Goal: Answer question/provide support: Share knowledge or assist other users

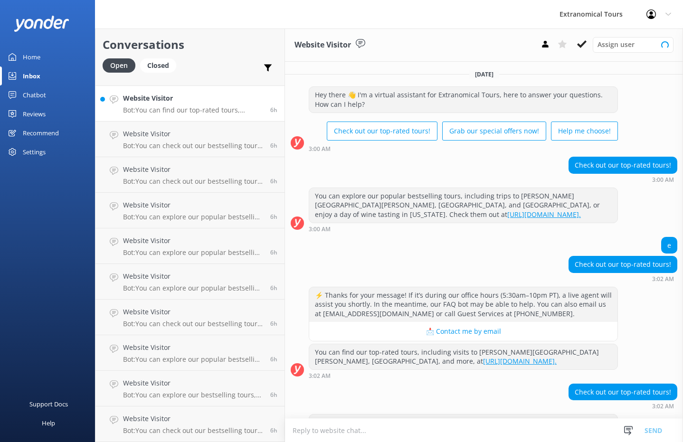
scroll to position [35, 0]
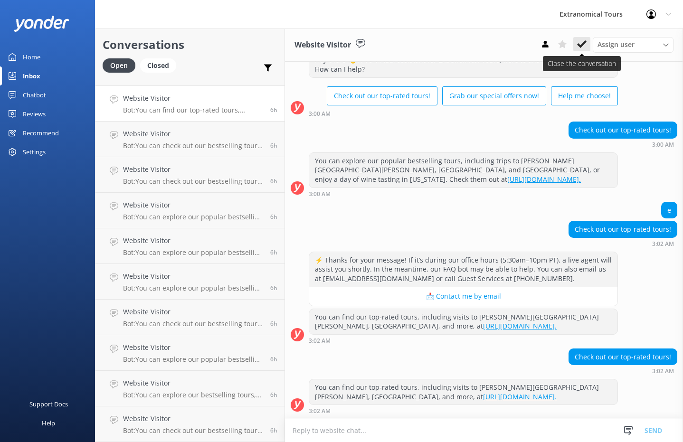
click at [583, 47] on icon at bounding box center [582, 44] width 10 height 10
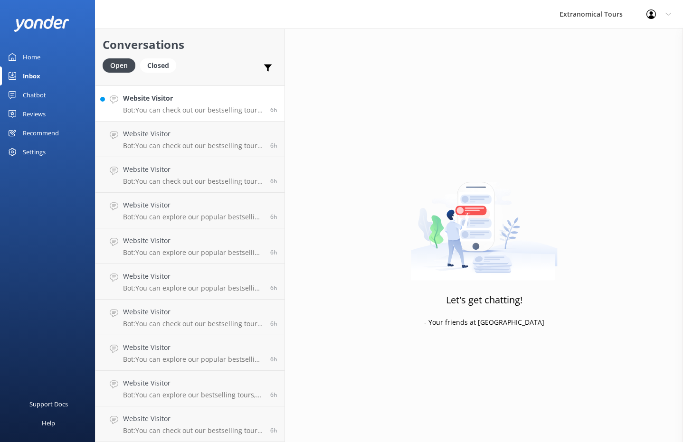
scroll to position [883, 0]
click at [245, 109] on p "Bot: You can check out our bestselling tours, including trips to [PERSON_NAME][…" at bounding box center [193, 110] width 140 height 9
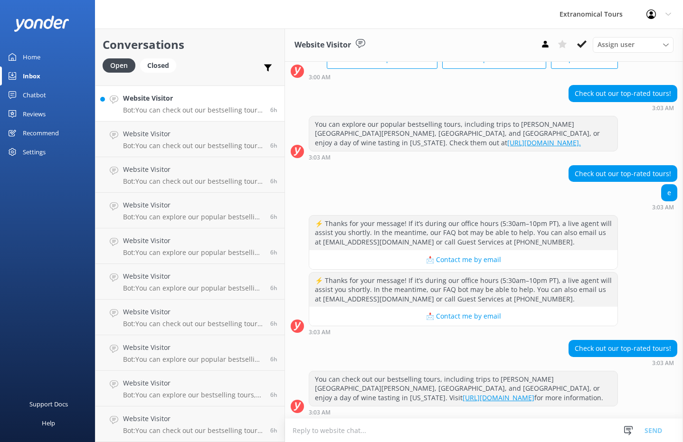
scroll to position [73, 0]
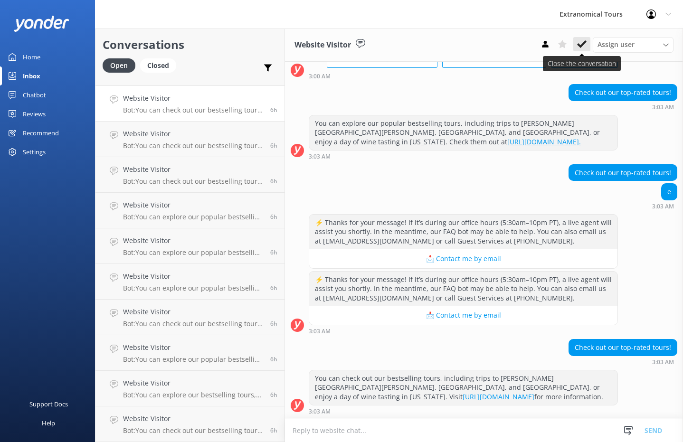
click at [579, 46] on use at bounding box center [582, 44] width 10 height 8
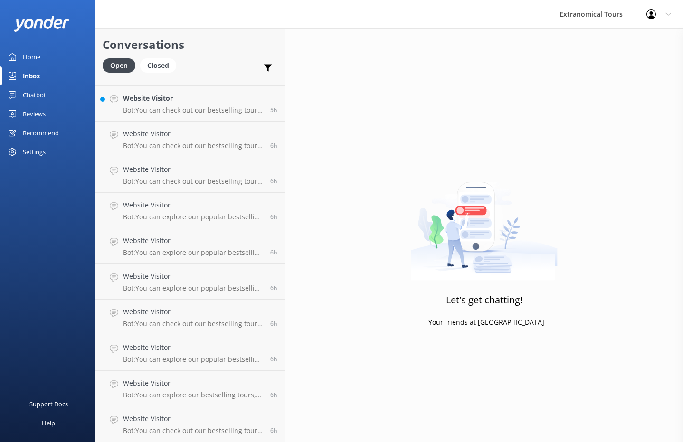
scroll to position [847, 0]
click at [186, 99] on h4 "Website Visitor" at bounding box center [193, 98] width 140 height 10
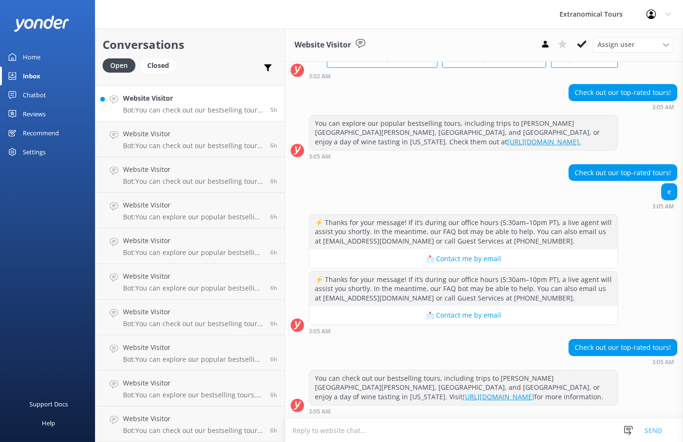
scroll to position [73, 0]
click at [589, 41] on button at bounding box center [581, 44] width 17 height 14
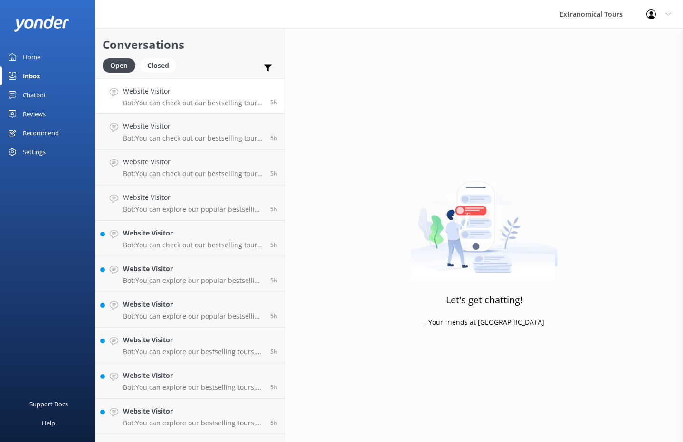
click at [239, 94] on h4 "Website Visitor" at bounding box center [193, 91] width 140 height 10
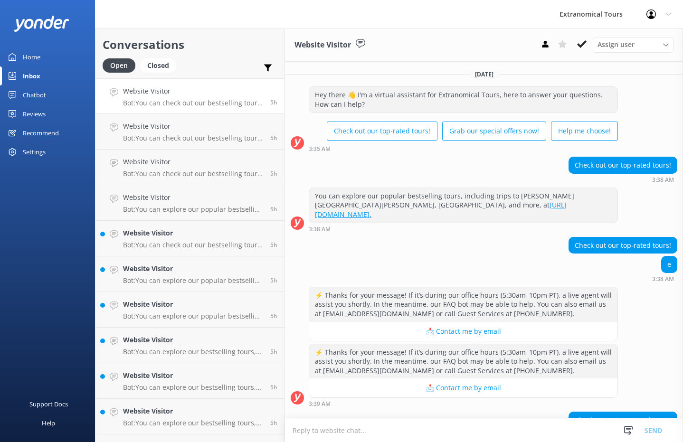
scroll to position [54, 0]
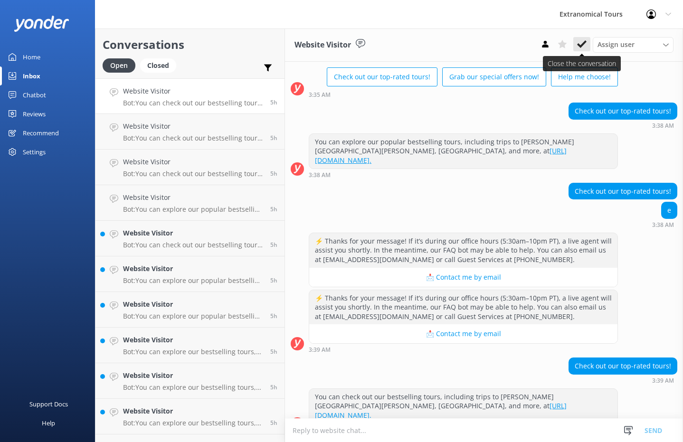
click at [577, 49] on button at bounding box center [581, 44] width 17 height 14
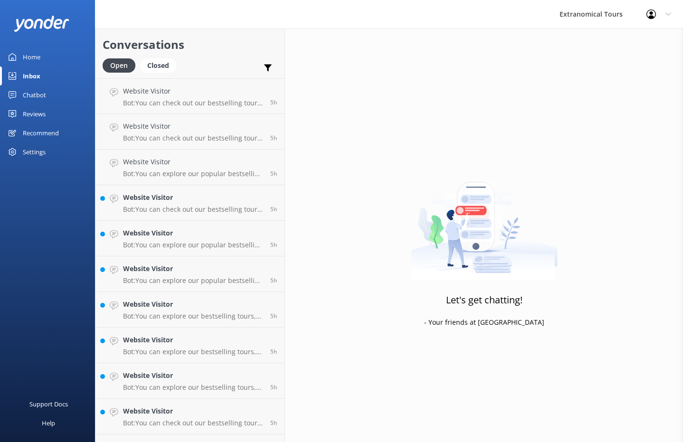
click at [217, 96] on div "Website Visitor Bot: You can check out our bestselling tours, including trips t…" at bounding box center [193, 96] width 140 height 20
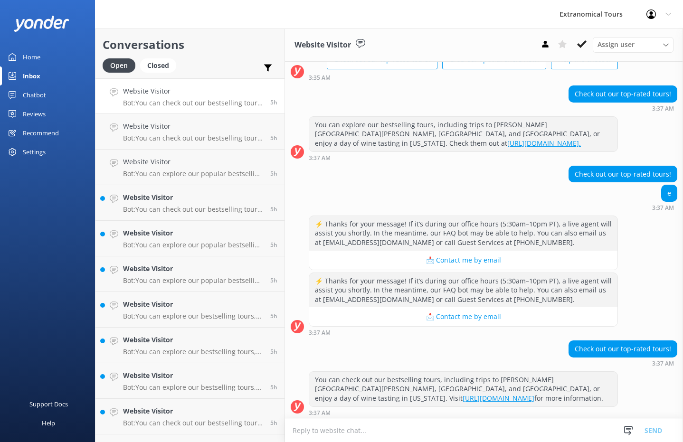
scroll to position [73, 0]
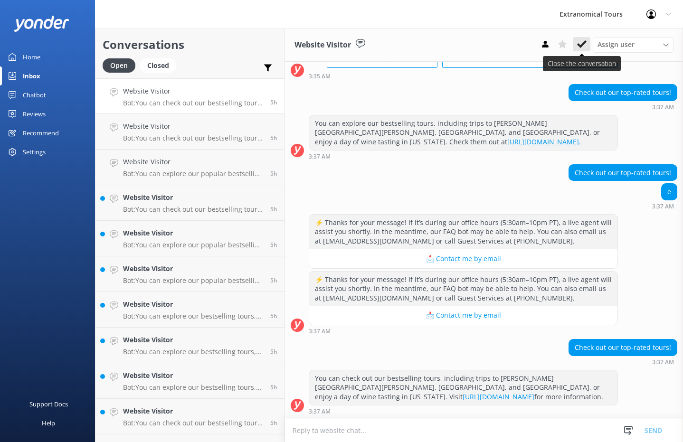
click at [584, 47] on icon at bounding box center [582, 44] width 10 height 10
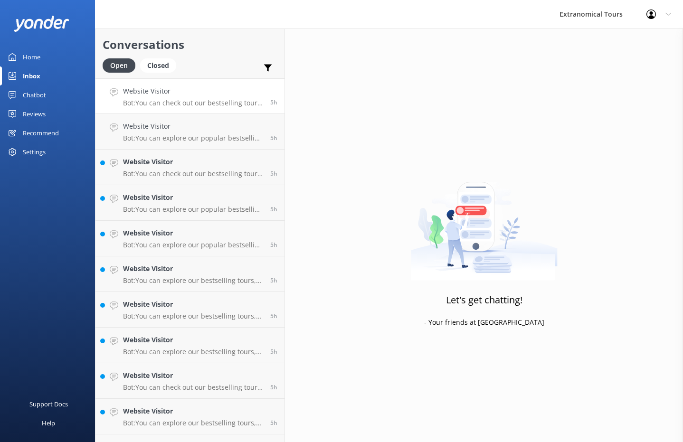
click at [210, 97] on div "Website Visitor Bot: You can check out our bestselling tours, including trips t…" at bounding box center [193, 96] width 140 height 20
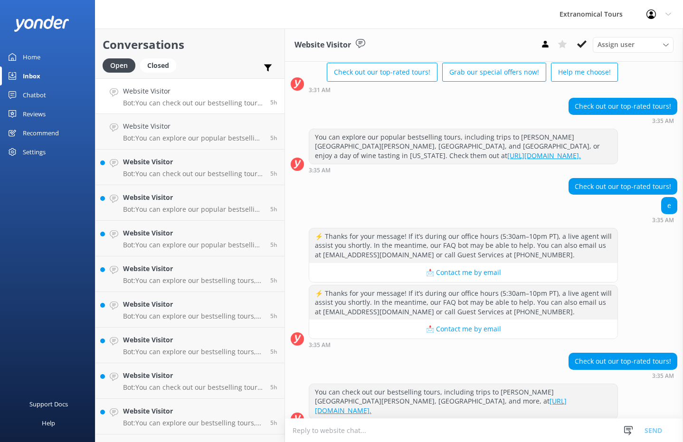
scroll to position [64, 0]
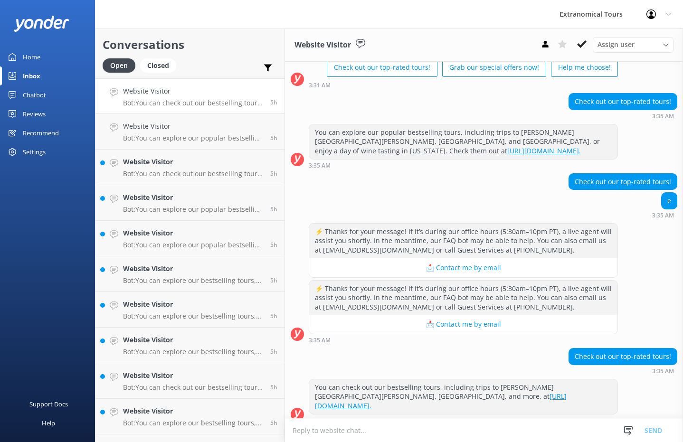
click at [587, 51] on div "Assign user [PERSON_NAME] Guest Services" at bounding box center [605, 44] width 137 height 15
click at [584, 48] on icon at bounding box center [582, 44] width 10 height 10
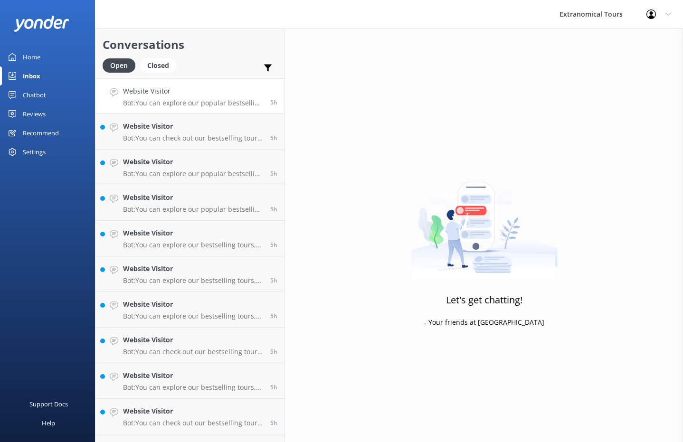
click at [219, 109] on link "Website Visitor Bot: You can explore our popular bestselling tours, including t…" at bounding box center [189, 96] width 189 height 36
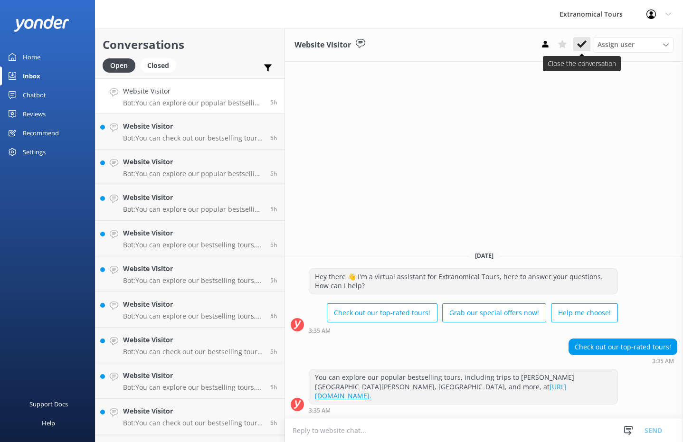
click at [583, 43] on use at bounding box center [582, 44] width 10 height 8
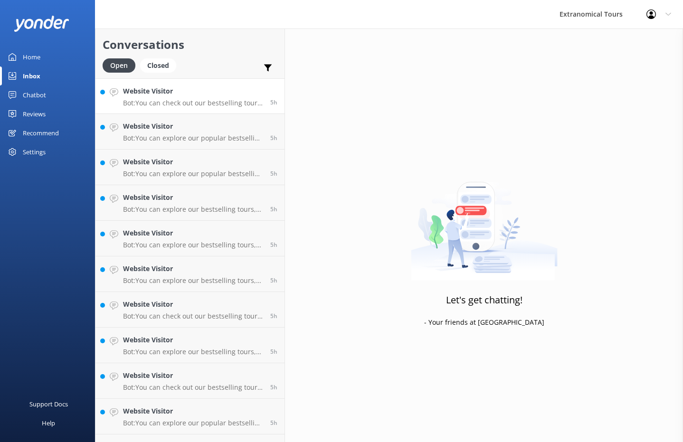
click at [239, 108] on link "Website Visitor Bot: You can check out our bestselling tours, including trips t…" at bounding box center [189, 96] width 189 height 36
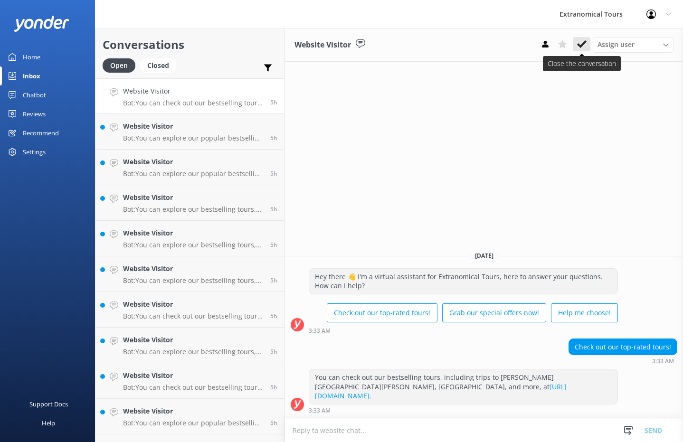
click at [579, 44] on use at bounding box center [582, 44] width 10 height 8
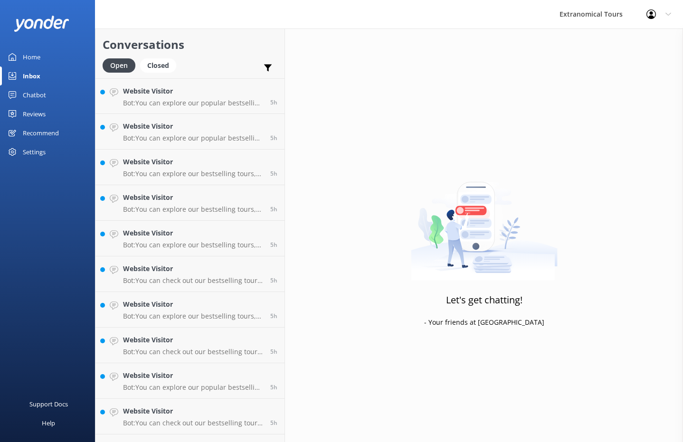
click at [201, 94] on h4 "Website Visitor" at bounding box center [193, 91] width 140 height 10
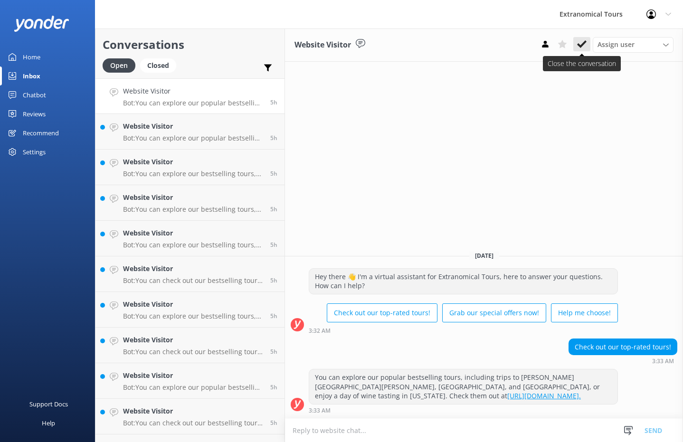
click at [583, 41] on icon at bounding box center [582, 44] width 10 height 10
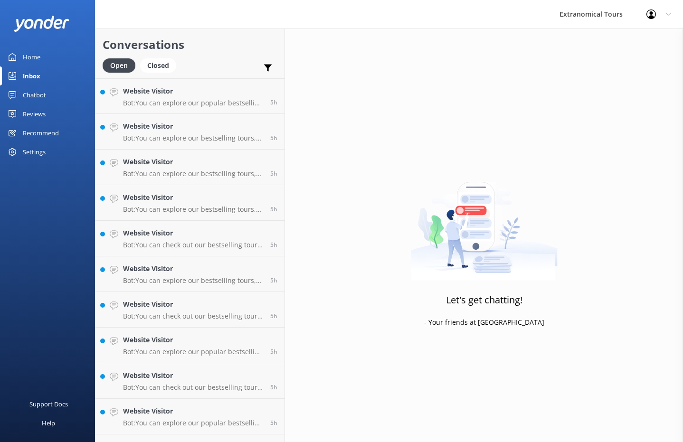
click at [228, 98] on div "Website Visitor Bot: You can explore our popular bestselling tours, including t…" at bounding box center [193, 96] width 140 height 20
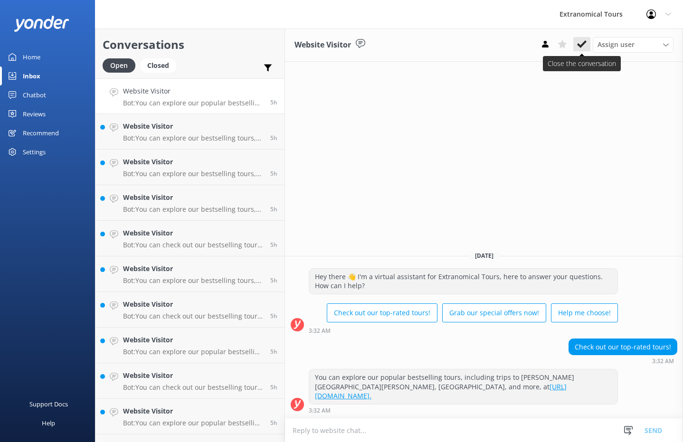
click at [586, 43] on icon at bounding box center [582, 44] width 10 height 10
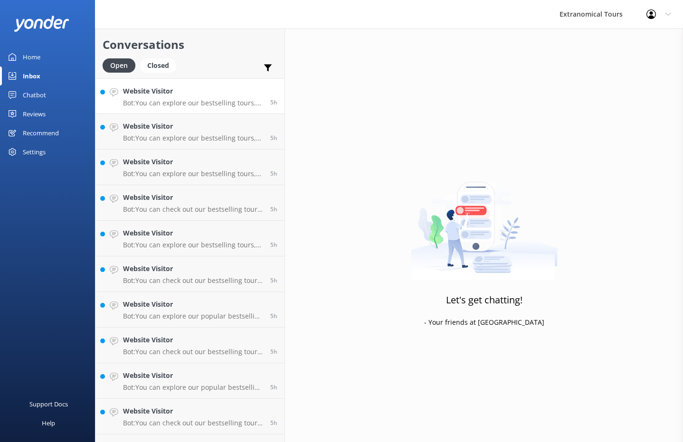
click at [208, 103] on p "Bot: You can explore our bestselling tours, including trips to [PERSON_NAME][GE…" at bounding box center [193, 103] width 140 height 9
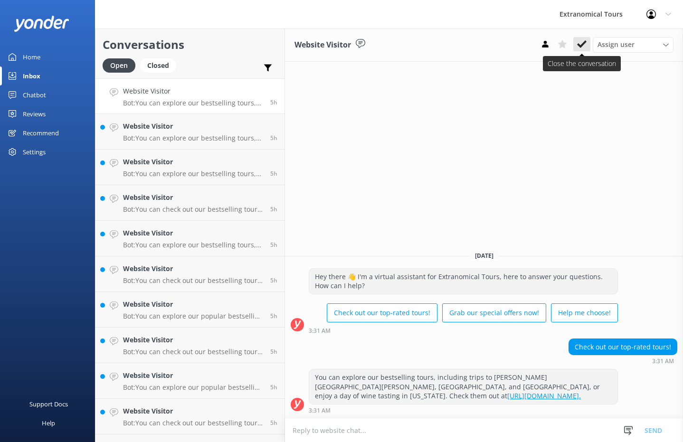
click at [582, 45] on use at bounding box center [582, 44] width 10 height 8
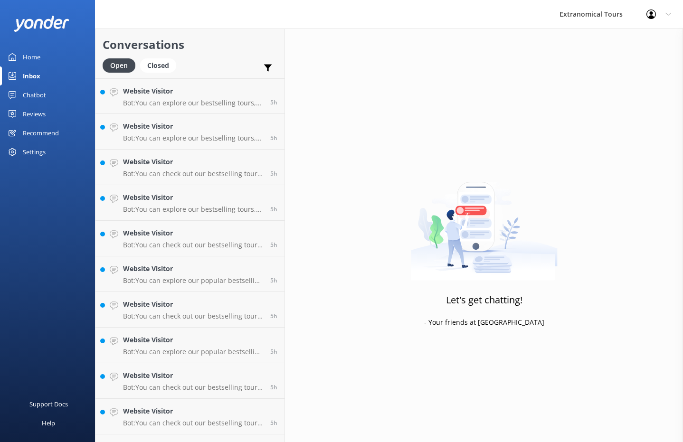
click at [215, 101] on p "Bot: You can explore our bestselling tours, including trips to [PERSON_NAME][GE…" at bounding box center [193, 103] width 140 height 9
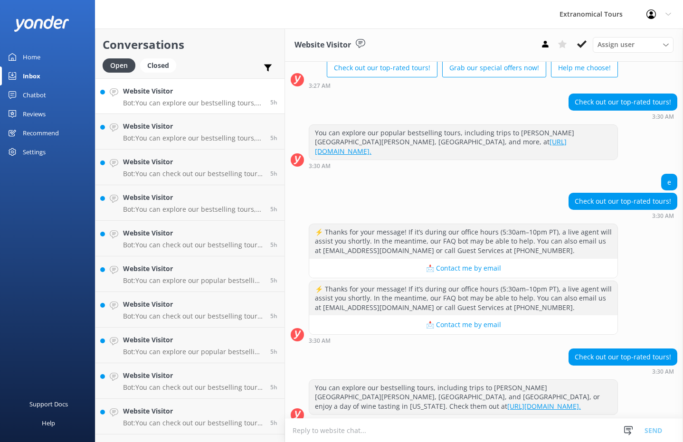
scroll to position [64, 0]
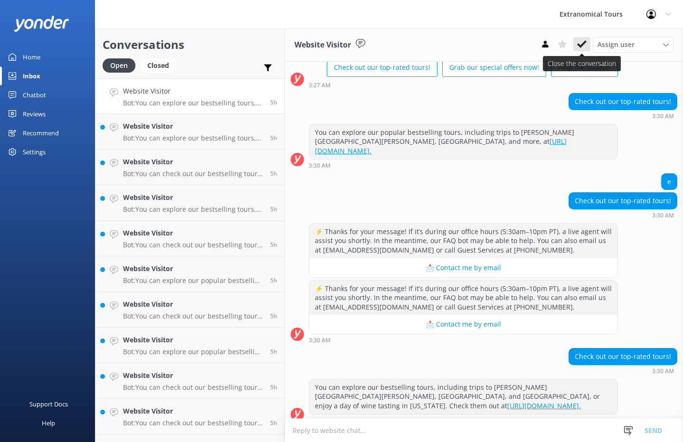
click at [583, 44] on use at bounding box center [582, 44] width 10 height 8
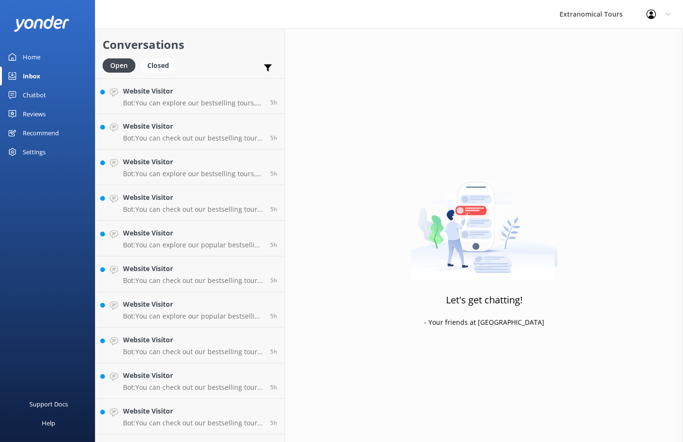
click at [190, 108] on link "Website Visitor Bot: You can explore our bestselling tours, including trips to …" at bounding box center [189, 96] width 189 height 36
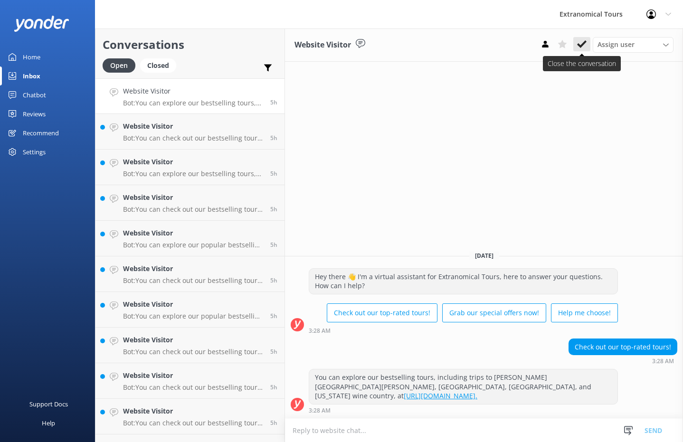
click at [582, 45] on use at bounding box center [582, 44] width 10 height 8
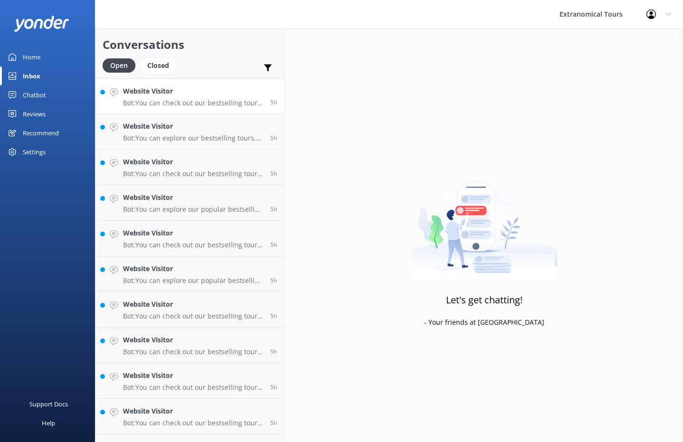
click at [190, 86] on link "Website Visitor Bot: You can check out our bestselling tours, including trips t…" at bounding box center [189, 96] width 189 height 36
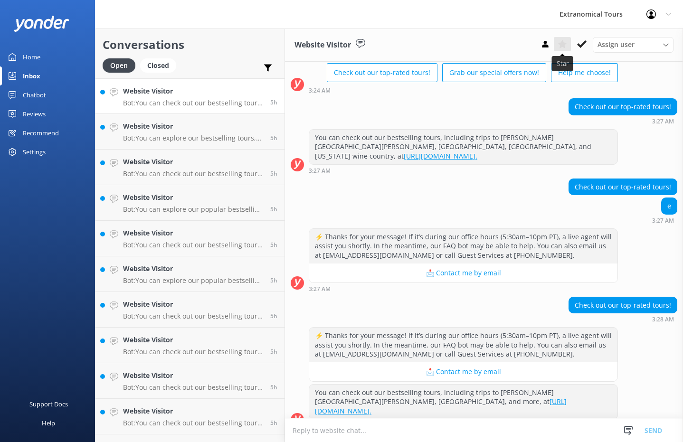
scroll to position [64, 0]
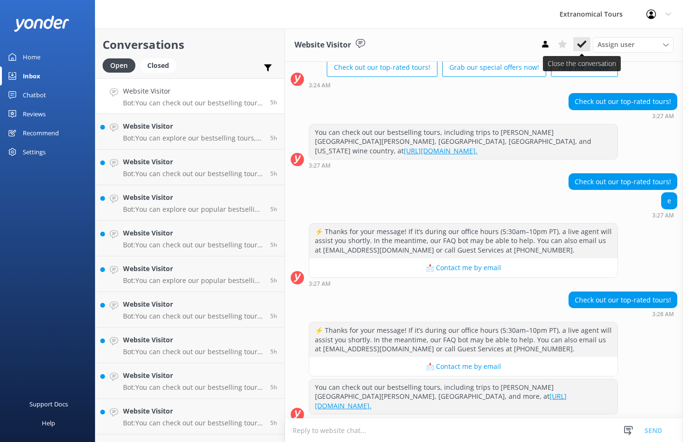
click at [576, 46] on button at bounding box center [581, 44] width 17 height 14
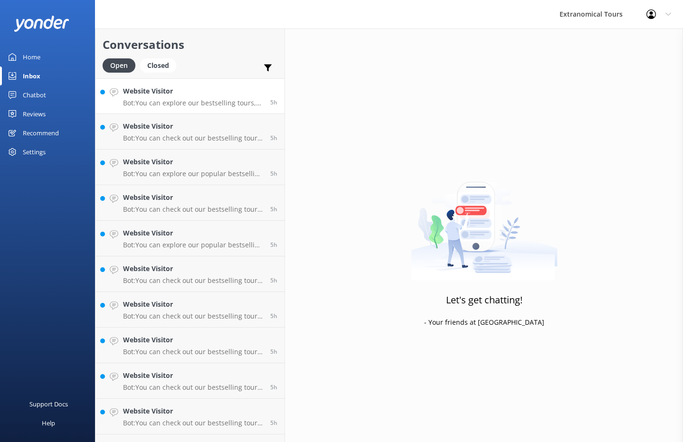
click at [181, 106] on p "Bot: You can explore our bestselling tours, including trips to [PERSON_NAME][GE…" at bounding box center [193, 103] width 140 height 9
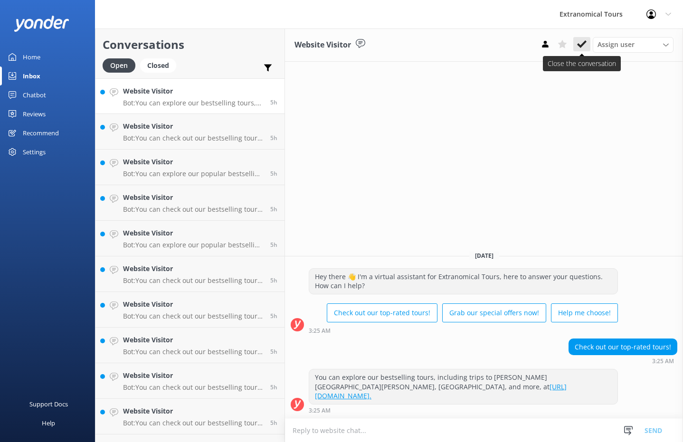
click at [586, 48] on icon at bounding box center [582, 44] width 10 height 10
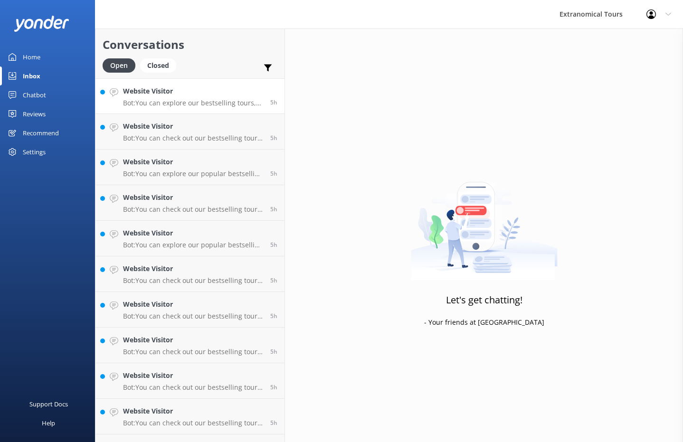
click at [192, 97] on div "Website Visitor Bot: You can explore our bestselling tours, including trips to …" at bounding box center [193, 96] width 140 height 20
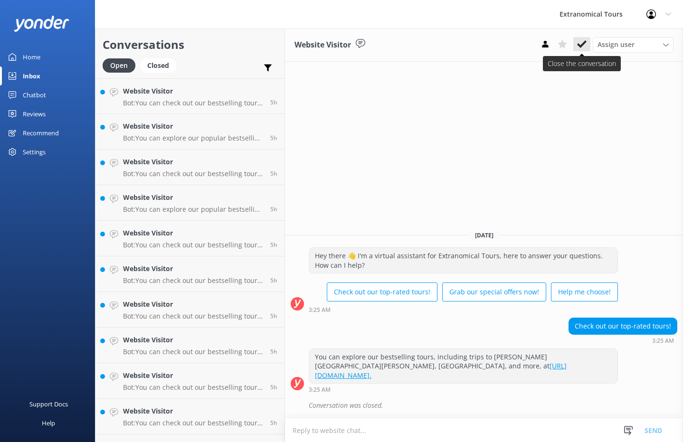
click at [574, 48] on button at bounding box center [581, 44] width 17 height 14
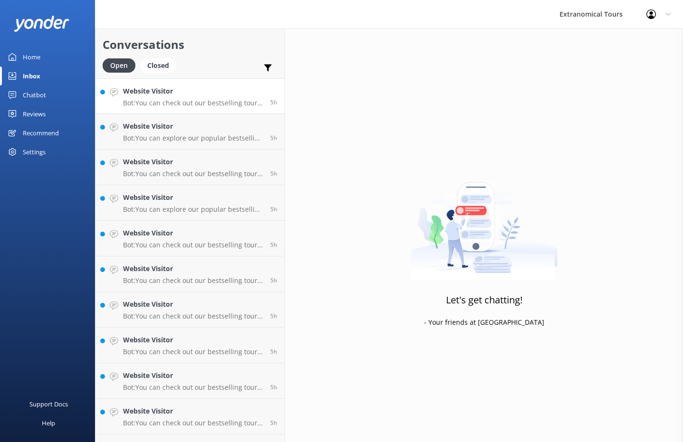
click at [211, 104] on p "Bot: You can check out our bestselling tours, including trips to [PERSON_NAME][…" at bounding box center [193, 103] width 140 height 9
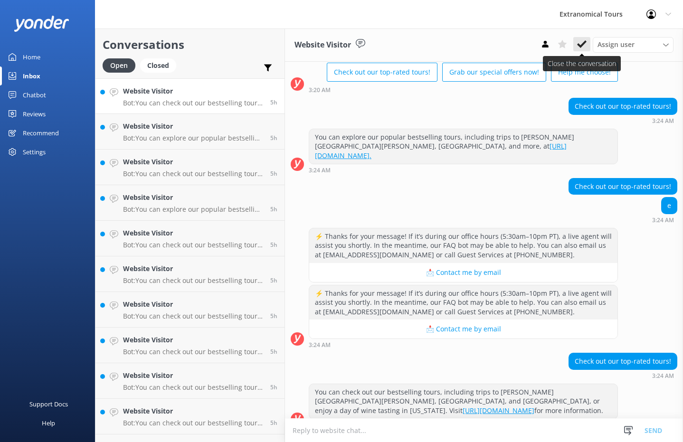
scroll to position [64, 0]
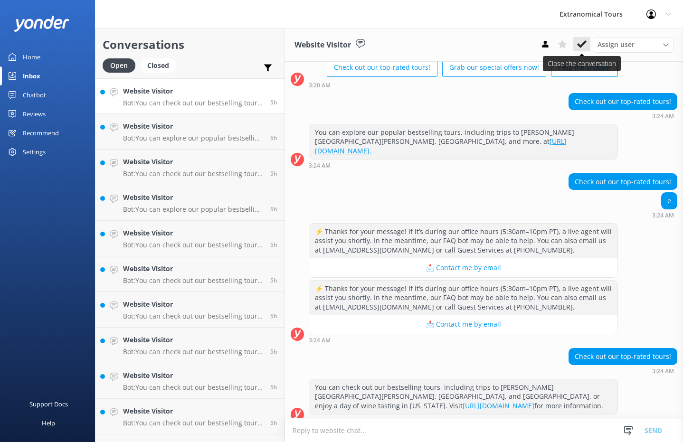
click at [583, 46] on icon at bounding box center [582, 44] width 10 height 10
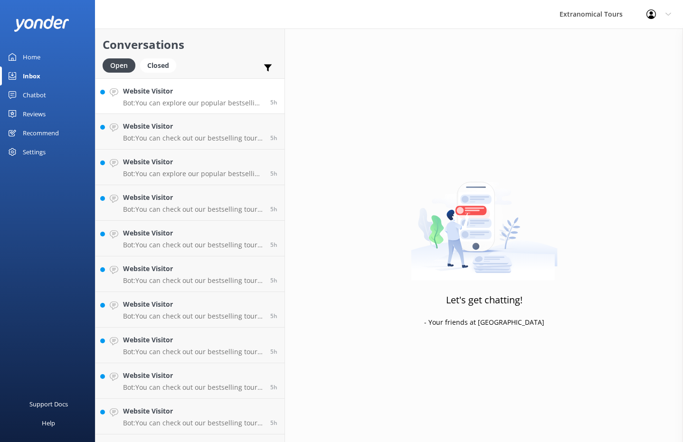
click at [215, 94] on h4 "Website Visitor" at bounding box center [193, 91] width 140 height 10
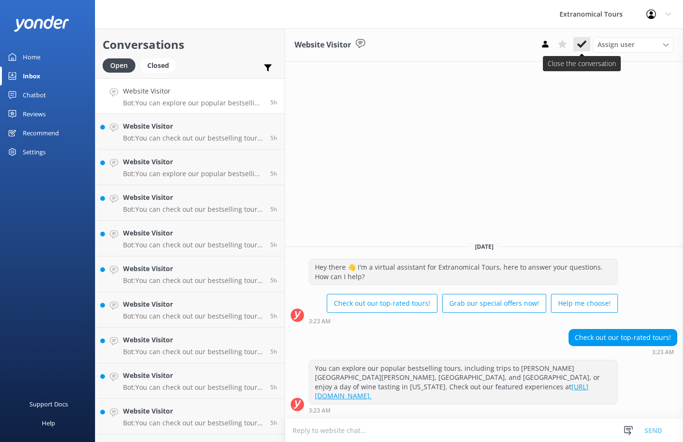
click at [585, 45] on icon at bounding box center [582, 44] width 10 height 10
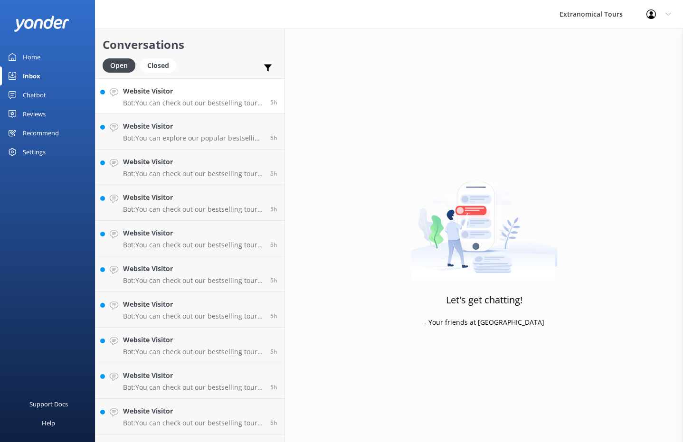
click at [214, 88] on h4 "Website Visitor" at bounding box center [193, 91] width 140 height 10
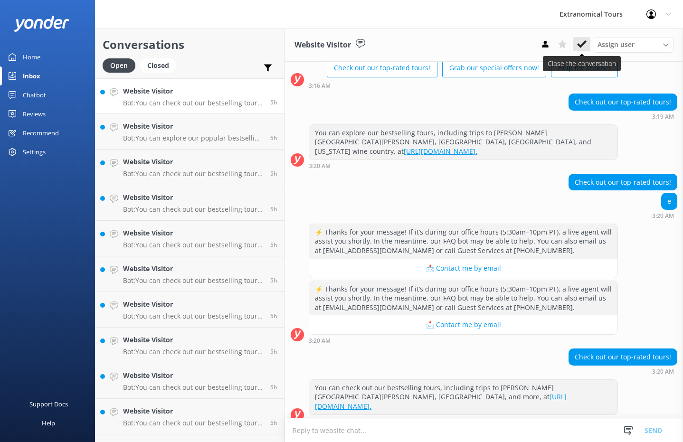
scroll to position [64, 0]
click at [582, 49] on button at bounding box center [581, 44] width 17 height 14
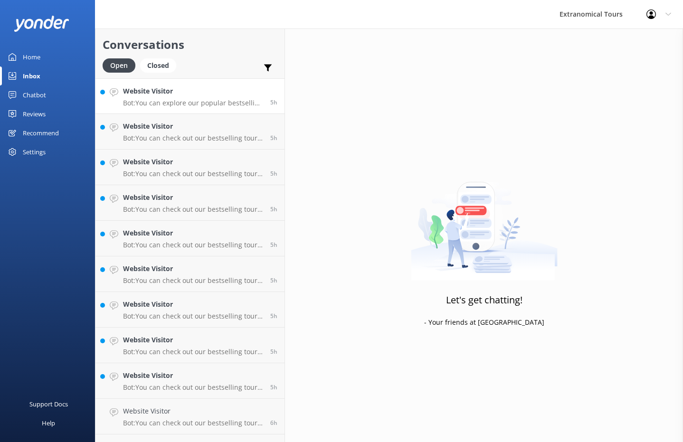
click at [199, 99] on p "Bot: You can explore our popular bestselling tours, including trips to [PERSON_…" at bounding box center [193, 103] width 140 height 9
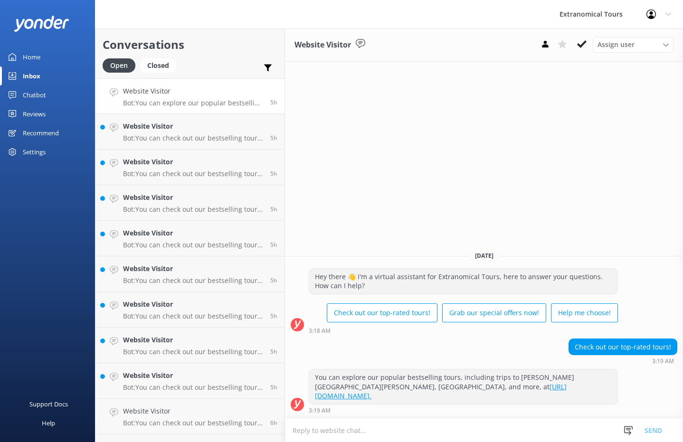
click at [581, 52] on div "Assign user [PERSON_NAME] Guest Services" at bounding box center [605, 44] width 137 height 15
click at [581, 51] on button at bounding box center [581, 44] width 17 height 14
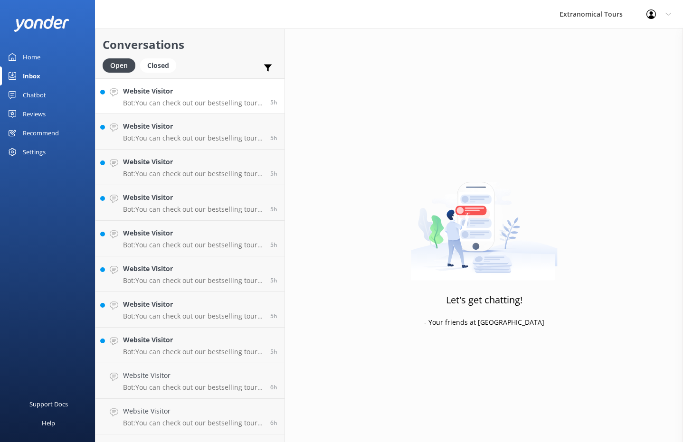
click at [197, 108] on link "Website Visitor Bot: You can check out our bestselling tours, including trips t…" at bounding box center [189, 96] width 189 height 36
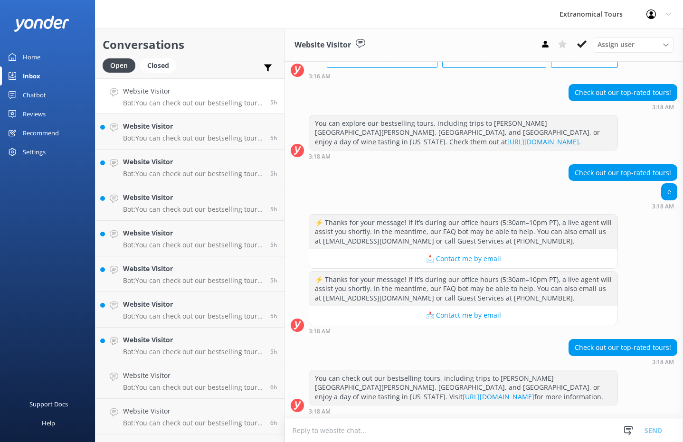
scroll to position [73, 0]
click at [580, 54] on div "Website Visitor Assign user [PERSON_NAME] Guest Services" at bounding box center [484, 45] width 398 height 33
click at [580, 51] on button at bounding box center [581, 44] width 17 height 14
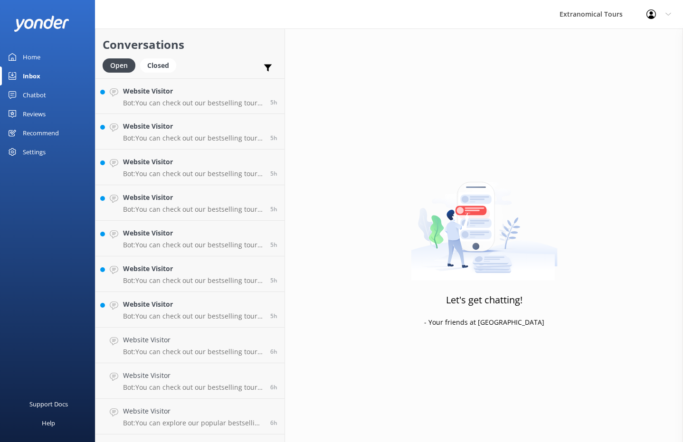
click at [166, 95] on h4 "Website Visitor" at bounding box center [193, 91] width 140 height 10
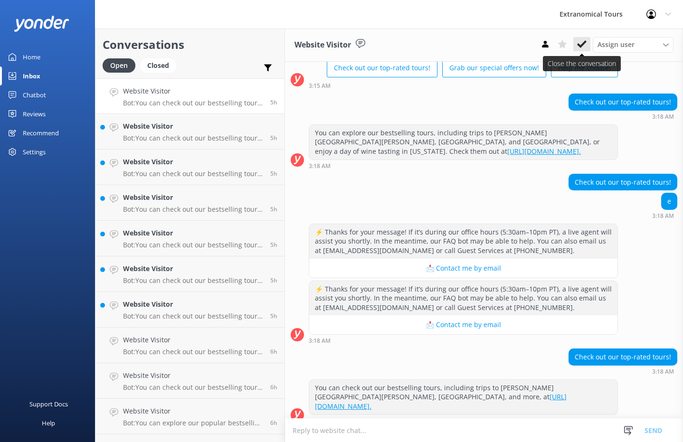
scroll to position [64, 0]
click at [582, 43] on icon at bounding box center [582, 44] width 10 height 10
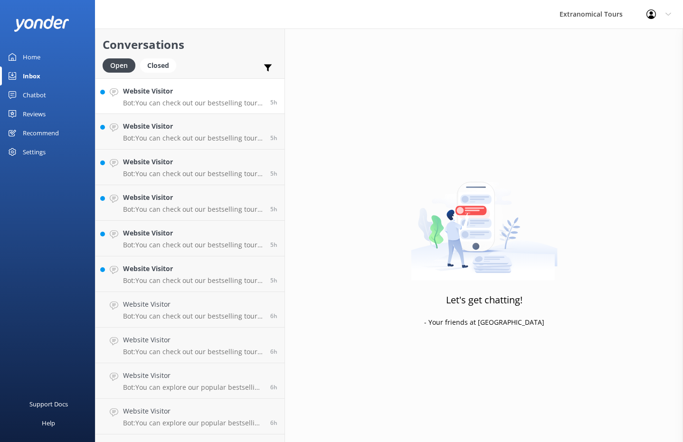
click at [233, 95] on h4 "Website Visitor" at bounding box center [193, 91] width 140 height 10
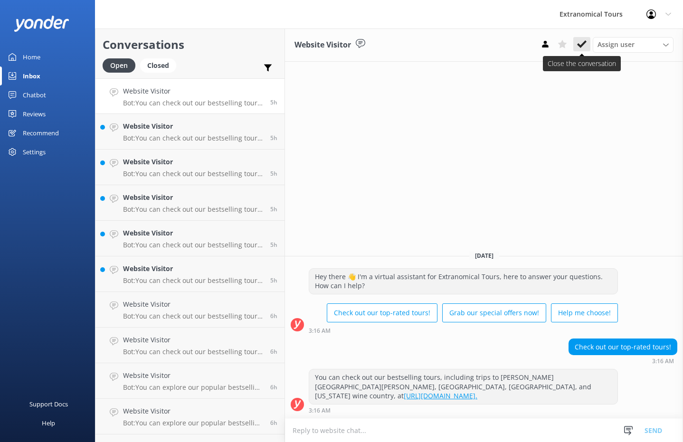
click at [583, 44] on use at bounding box center [582, 44] width 10 height 8
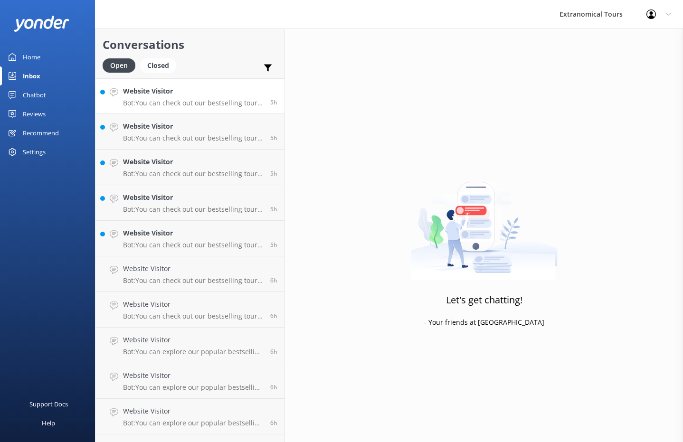
click at [250, 111] on link "Website Visitor Bot: You can check out our bestselling tours, including trips t…" at bounding box center [189, 96] width 189 height 36
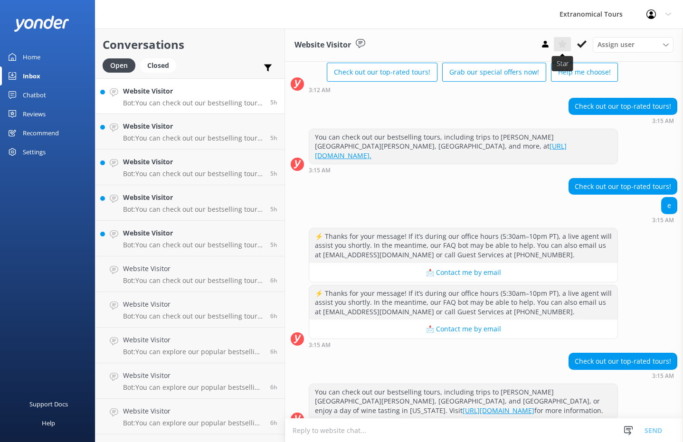
scroll to position [64, 0]
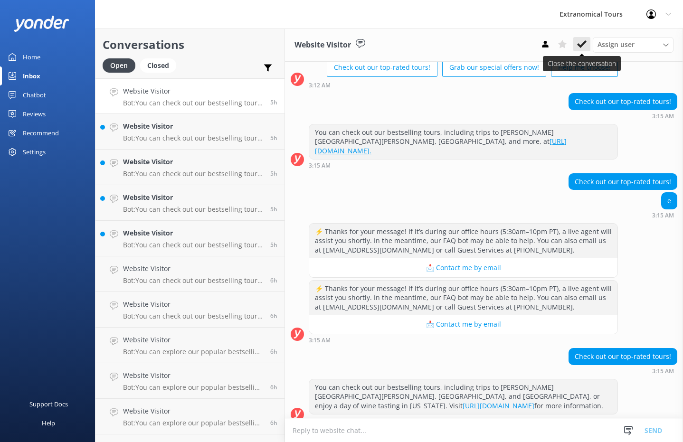
click at [585, 43] on icon at bounding box center [582, 44] width 10 height 10
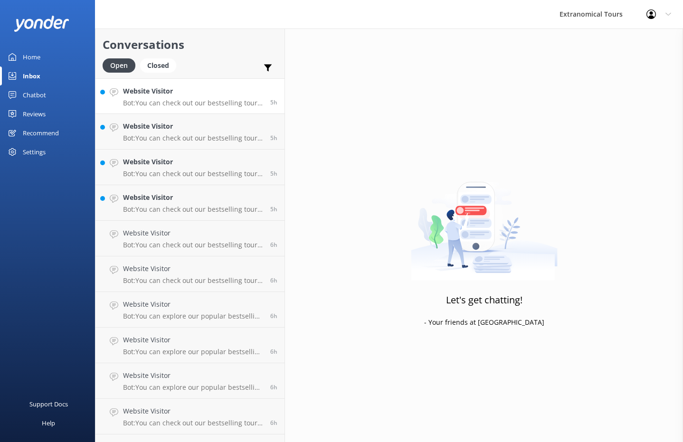
click at [218, 86] on h4 "Website Visitor" at bounding box center [193, 91] width 140 height 10
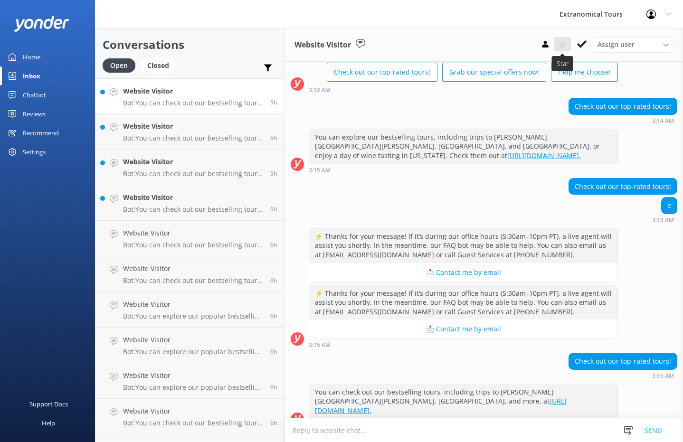
scroll to position [64, 0]
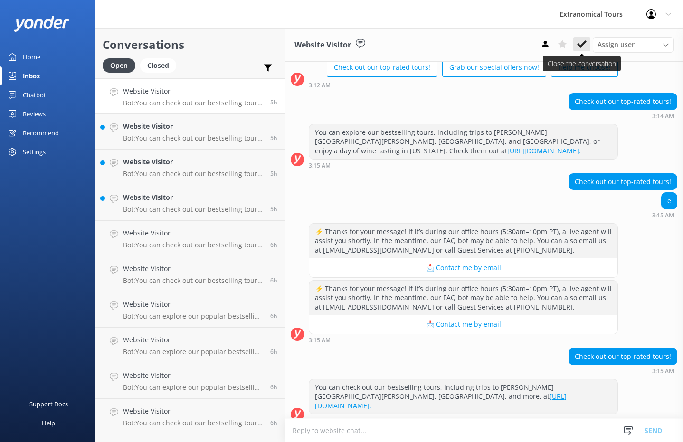
click at [580, 43] on icon at bounding box center [582, 44] width 10 height 10
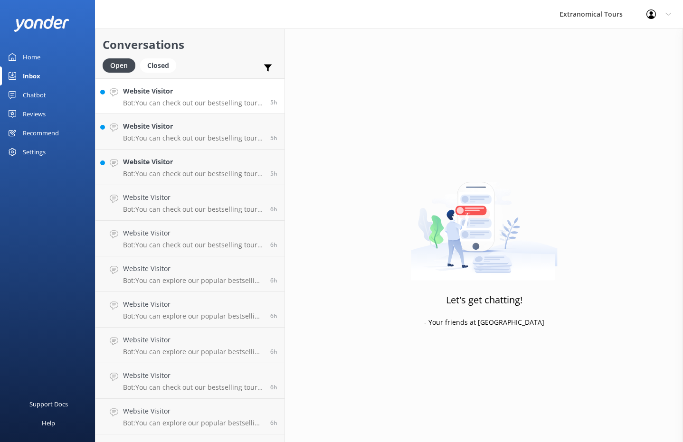
click at [237, 91] on h4 "Website Visitor" at bounding box center [193, 91] width 140 height 10
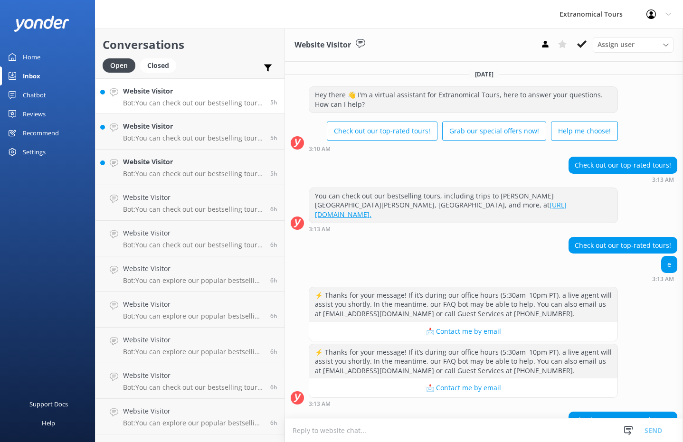
scroll to position [54, 0]
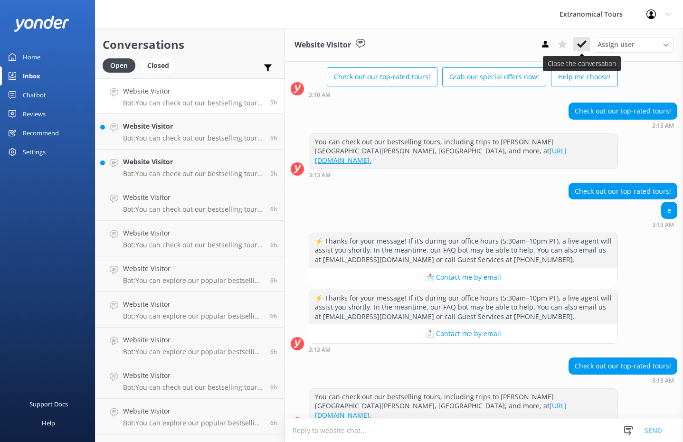
click at [585, 46] on icon at bounding box center [582, 44] width 10 height 10
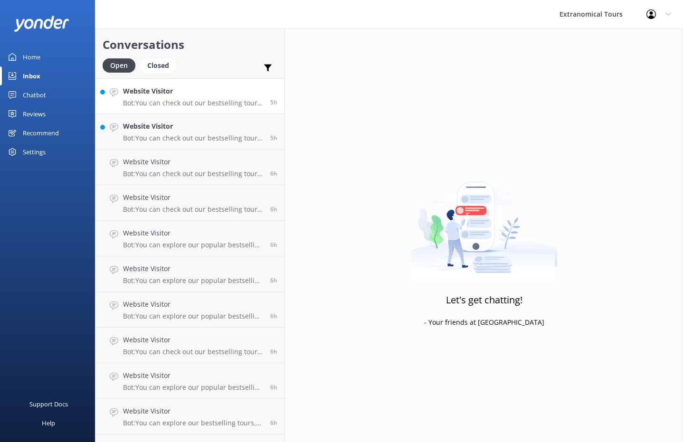
click at [218, 89] on h4 "Website Visitor" at bounding box center [193, 91] width 140 height 10
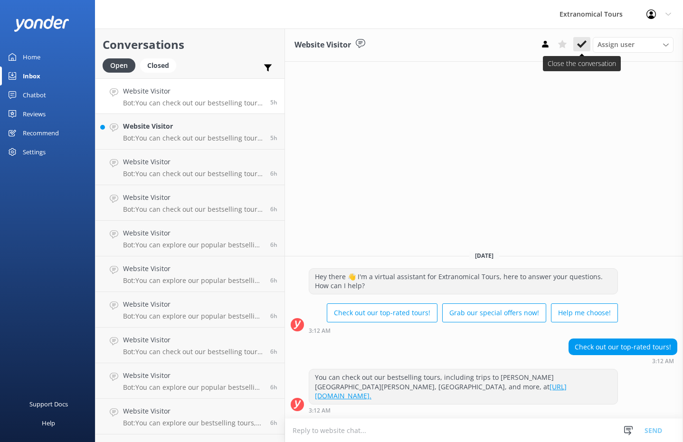
click at [587, 45] on button at bounding box center [581, 44] width 17 height 14
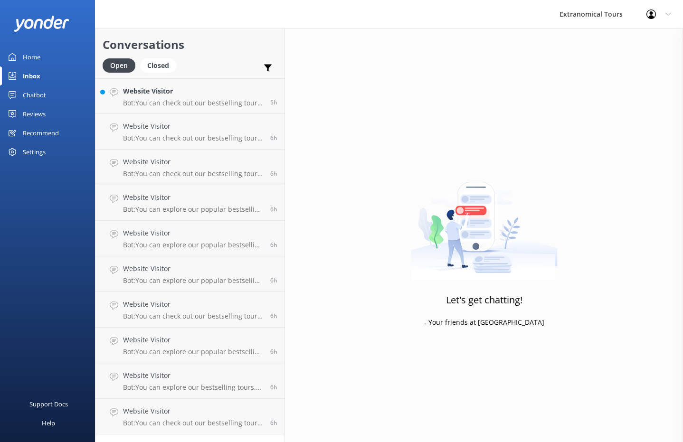
click at [209, 98] on div "Website Visitor Bot: You can check out our bestselling tours, including trips t…" at bounding box center [193, 96] width 140 height 20
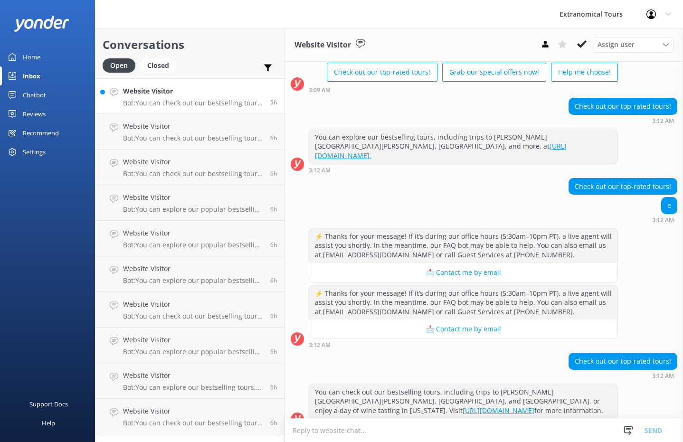
scroll to position [64, 0]
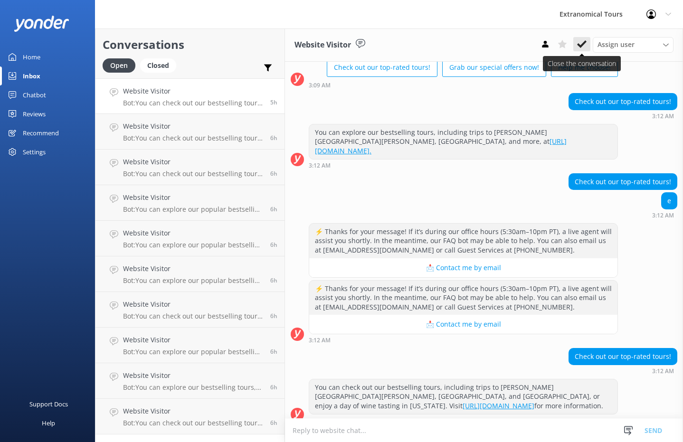
click at [581, 43] on icon at bounding box center [582, 44] width 10 height 10
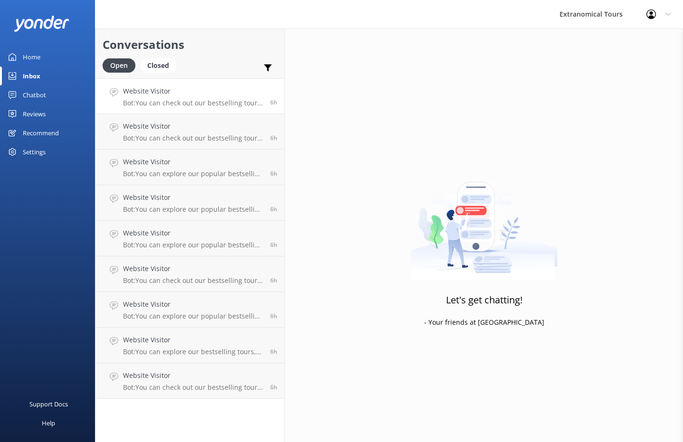
click at [241, 100] on p "Bot: You can check out our bestselling tours, including trips to [PERSON_NAME][…" at bounding box center [193, 103] width 140 height 9
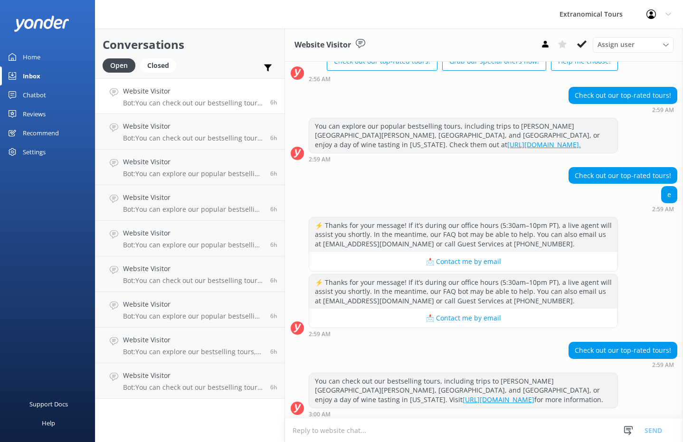
scroll to position [73, 0]
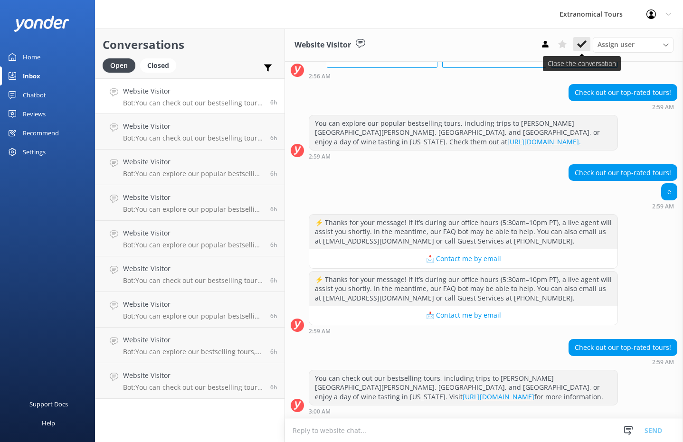
click at [586, 46] on icon at bounding box center [582, 44] width 10 height 10
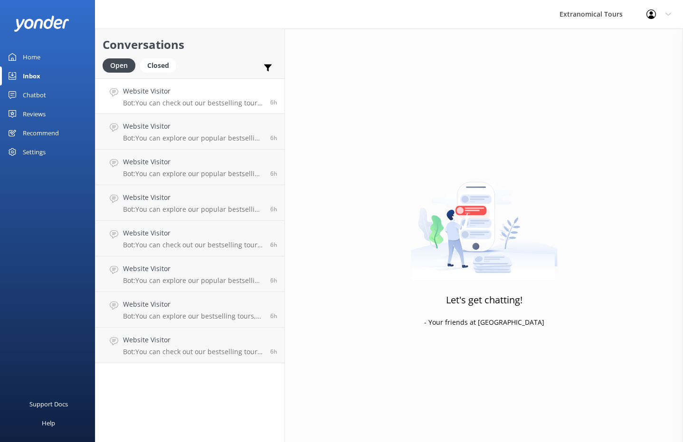
click at [248, 97] on div "Website Visitor Bot: You can check out our bestselling tours, including trips t…" at bounding box center [193, 96] width 140 height 20
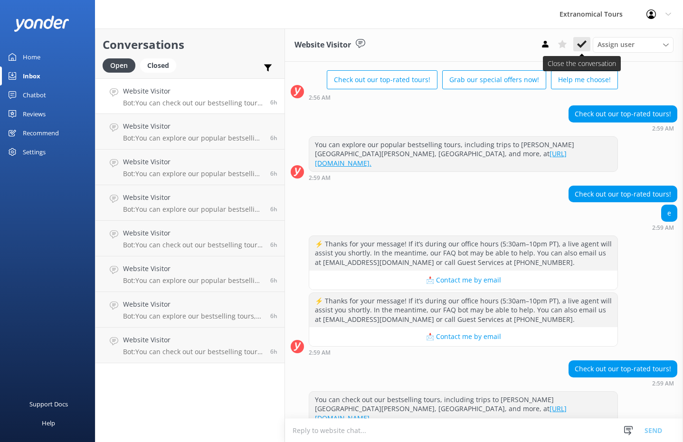
scroll to position [54, 0]
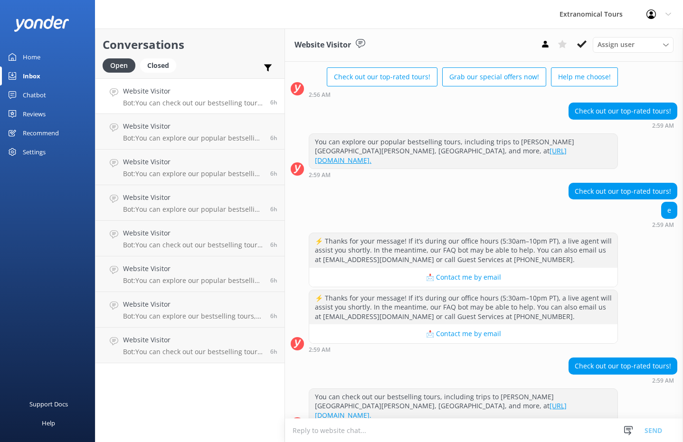
click at [587, 34] on div "Website Visitor Assign user [PERSON_NAME] Guest Services" at bounding box center [484, 45] width 398 height 33
click at [587, 38] on button at bounding box center [581, 44] width 17 height 14
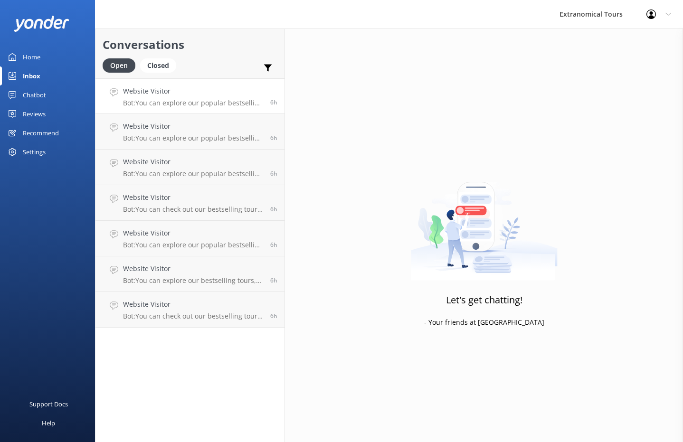
click at [242, 102] on p "Bot: You can explore our popular bestselling tours, including trips to [PERSON_…" at bounding box center [193, 103] width 140 height 9
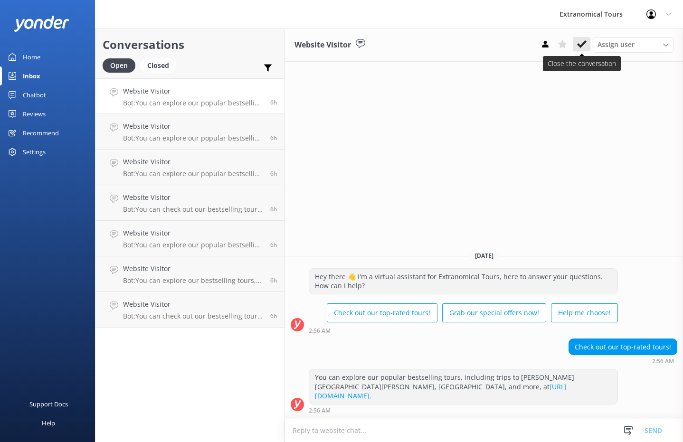
click at [588, 41] on button at bounding box center [581, 44] width 17 height 14
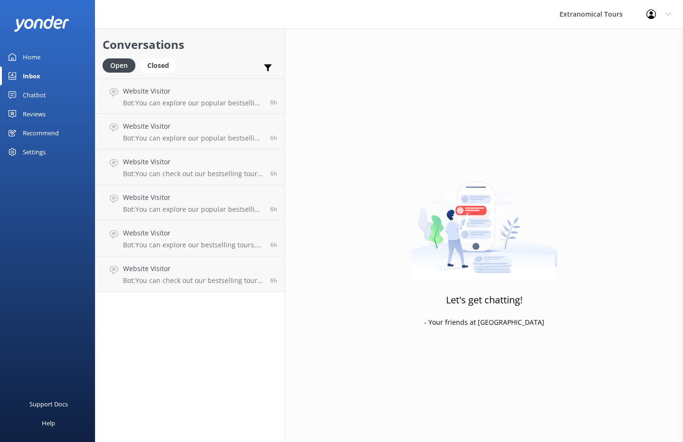
click at [248, 106] on p "Bot: You can explore our popular bestselling tours, including trips to [PERSON_…" at bounding box center [193, 103] width 140 height 9
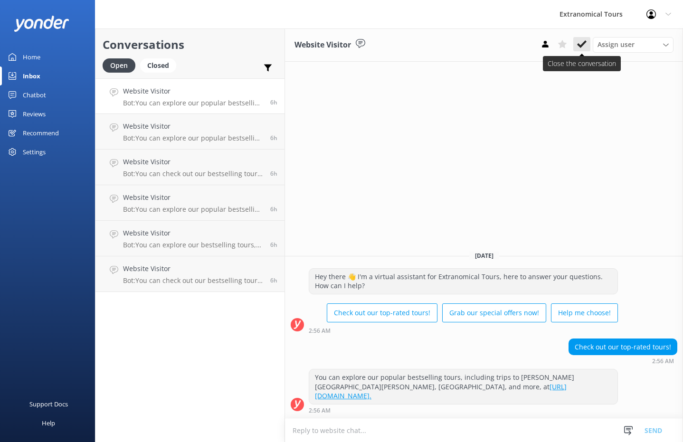
click at [574, 43] on button at bounding box center [581, 44] width 17 height 14
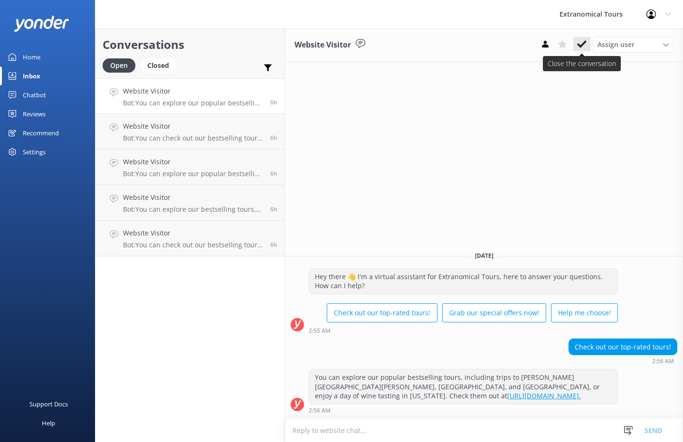
click at [583, 50] on button at bounding box center [581, 44] width 17 height 14
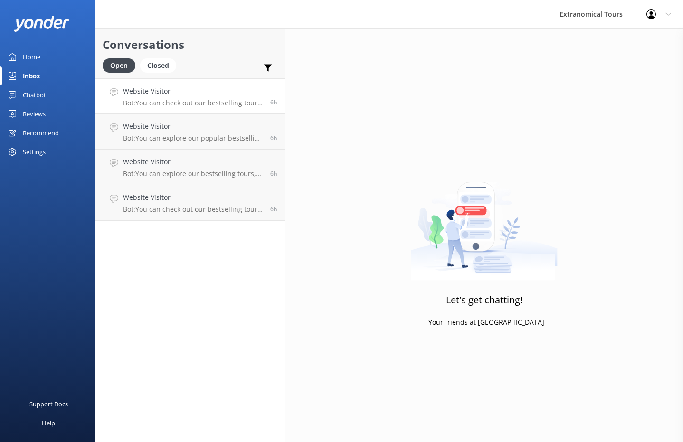
click at [229, 103] on p "Bot: You can check out our bestselling tours, including trips to [PERSON_NAME][…" at bounding box center [193, 103] width 140 height 9
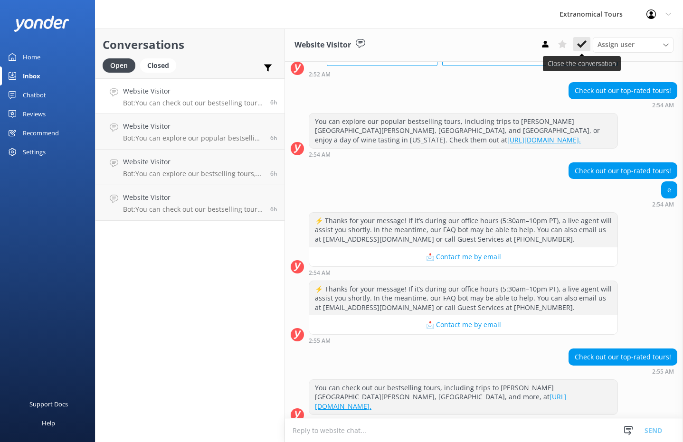
scroll to position [75, 0]
click at [586, 48] on icon at bounding box center [582, 44] width 10 height 10
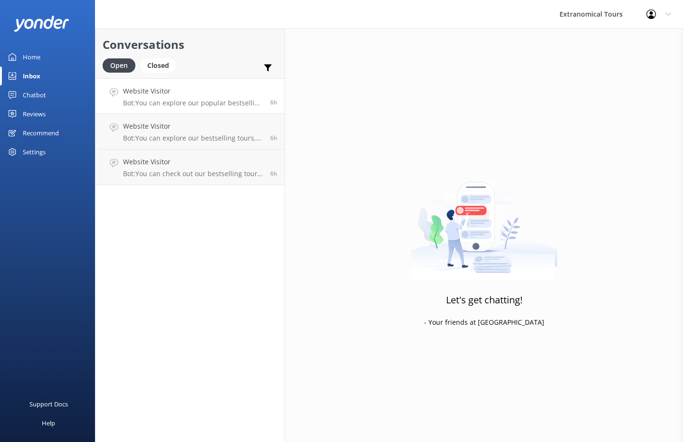
click at [237, 105] on p "Bot: You can explore our popular bestselling tours, including trips to [PERSON_…" at bounding box center [193, 103] width 140 height 9
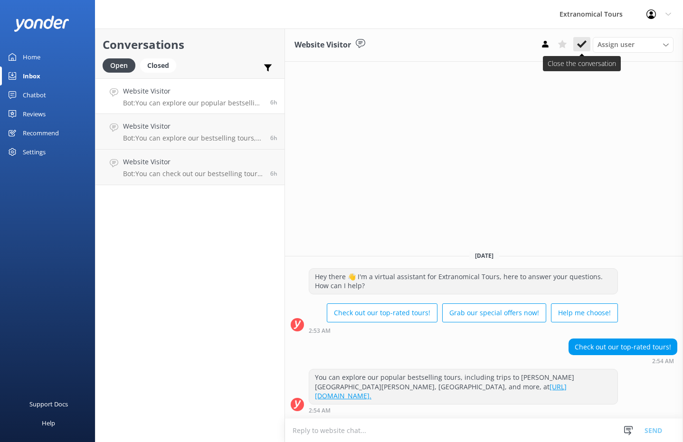
click at [579, 42] on icon at bounding box center [582, 44] width 10 height 10
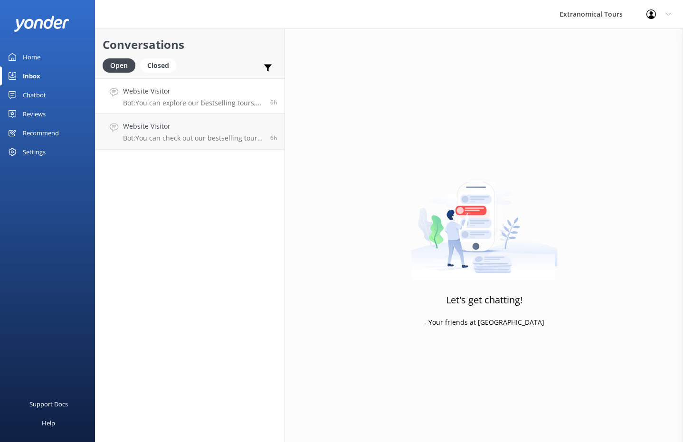
click at [229, 109] on link "Website Visitor Bot: You can explore our bestselling tours, including trips to …" at bounding box center [189, 96] width 189 height 36
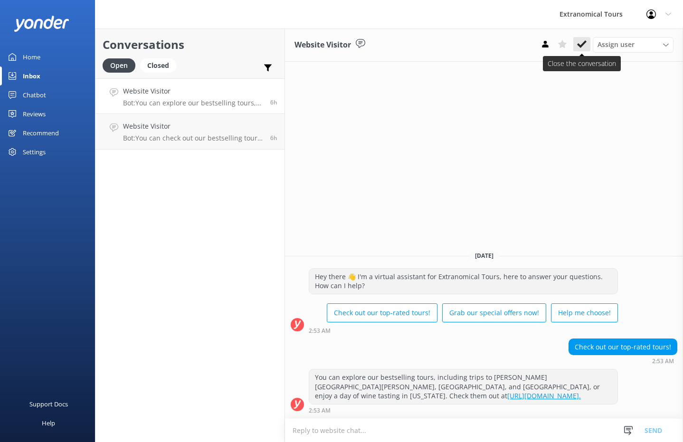
click at [585, 44] on icon at bounding box center [582, 44] width 10 height 10
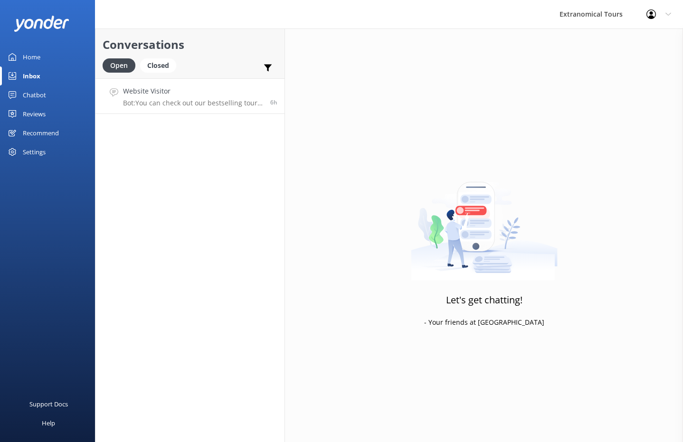
click at [238, 90] on h4 "Website Visitor" at bounding box center [193, 91] width 140 height 10
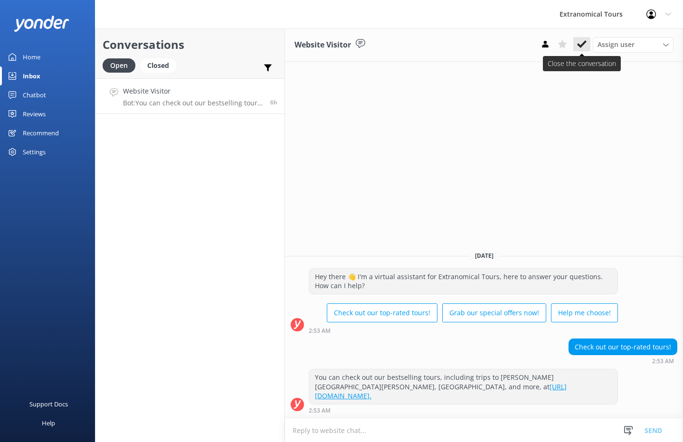
click at [589, 41] on button at bounding box center [581, 44] width 17 height 14
